Goal: Task Accomplishment & Management: Use online tool/utility

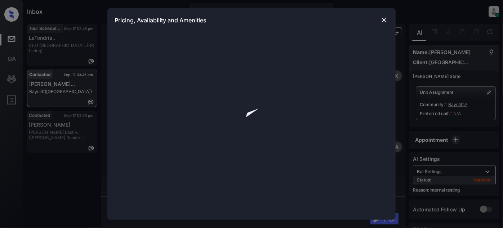
scroll to position [1353, 0]
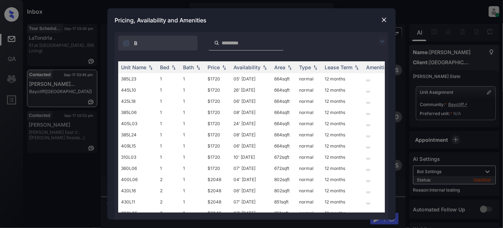
click at [382, 36] on div "B" at bounding box center [252, 41] width 274 height 18
click at [384, 39] on img at bounding box center [382, 41] width 9 height 9
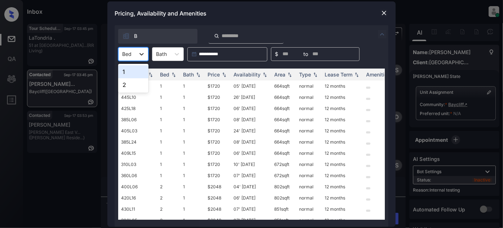
click at [142, 53] on icon at bounding box center [141, 53] width 7 height 7
click at [382, 11] on img at bounding box center [384, 12] width 7 height 7
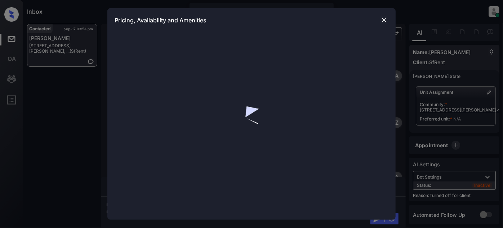
scroll to position [1403, 0]
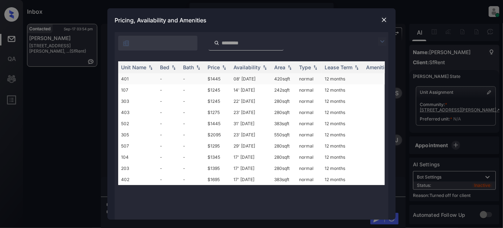
click at [252, 81] on td "08' [DATE]" at bounding box center [251, 78] width 41 height 11
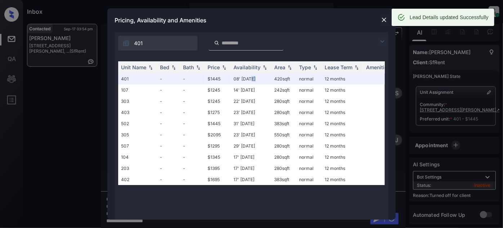
click at [381, 22] on img at bounding box center [384, 19] width 7 height 7
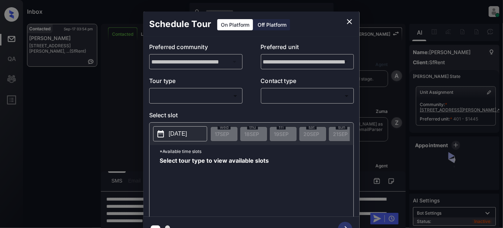
scroll to position [1403, 0]
click at [256, 23] on div "Off Platform" at bounding box center [272, 24] width 36 height 11
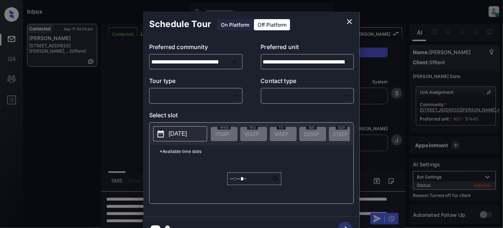
click at [211, 97] on body "Inbox [PERSON_NAME] Online Set yourself offline Set yourself on break Profile S…" at bounding box center [251, 114] width 503 height 228
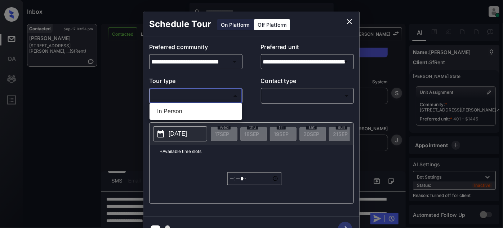
click at [185, 116] on li "In Person" at bounding box center [195, 111] width 89 height 13
type input "********"
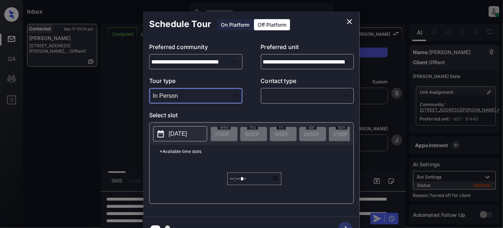
click at [293, 98] on body "Inbox [PERSON_NAME] Online Set yourself offline Set yourself on break Profile S…" at bounding box center [251, 114] width 503 height 228
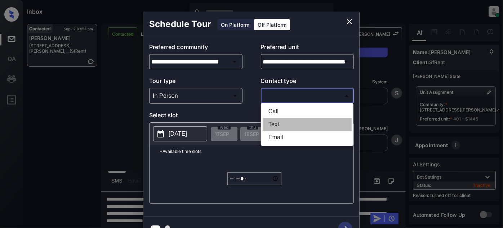
drag, startPoint x: 274, startPoint y: 125, endPoint x: 206, endPoint y: 143, distance: 70.6
click at [273, 125] on li "Text" at bounding box center [307, 124] width 89 height 13
type input "****"
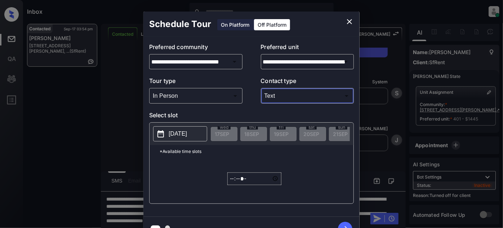
click at [167, 136] on button "[DATE]" at bounding box center [180, 133] width 54 height 15
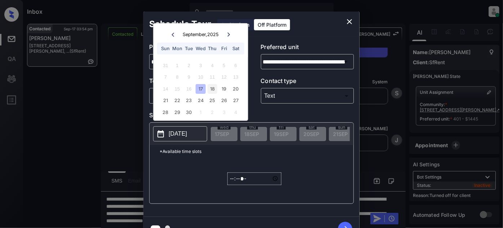
click at [213, 89] on div "18" at bounding box center [213, 89] width 10 height 10
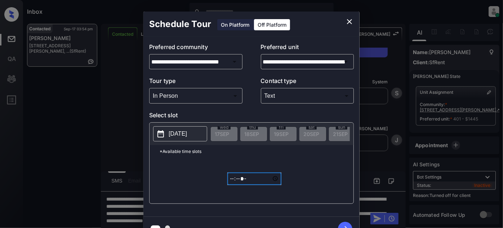
click at [234, 178] on input "*****" at bounding box center [254, 178] width 54 height 13
type input "*****"
click at [344, 223] on icon "button" at bounding box center [345, 229] width 14 height 14
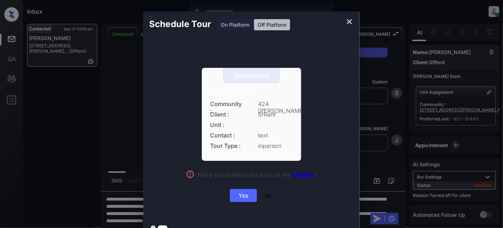
click at [245, 194] on div "Yes" at bounding box center [243, 195] width 27 height 13
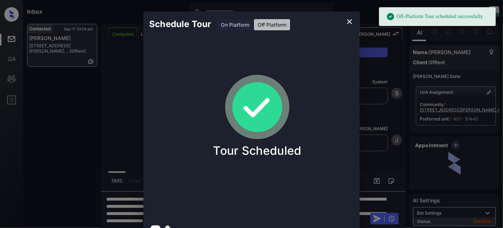
click at [346, 19] on icon "close" at bounding box center [349, 21] width 9 height 9
